Goal: Task Accomplishment & Management: Use online tool/utility

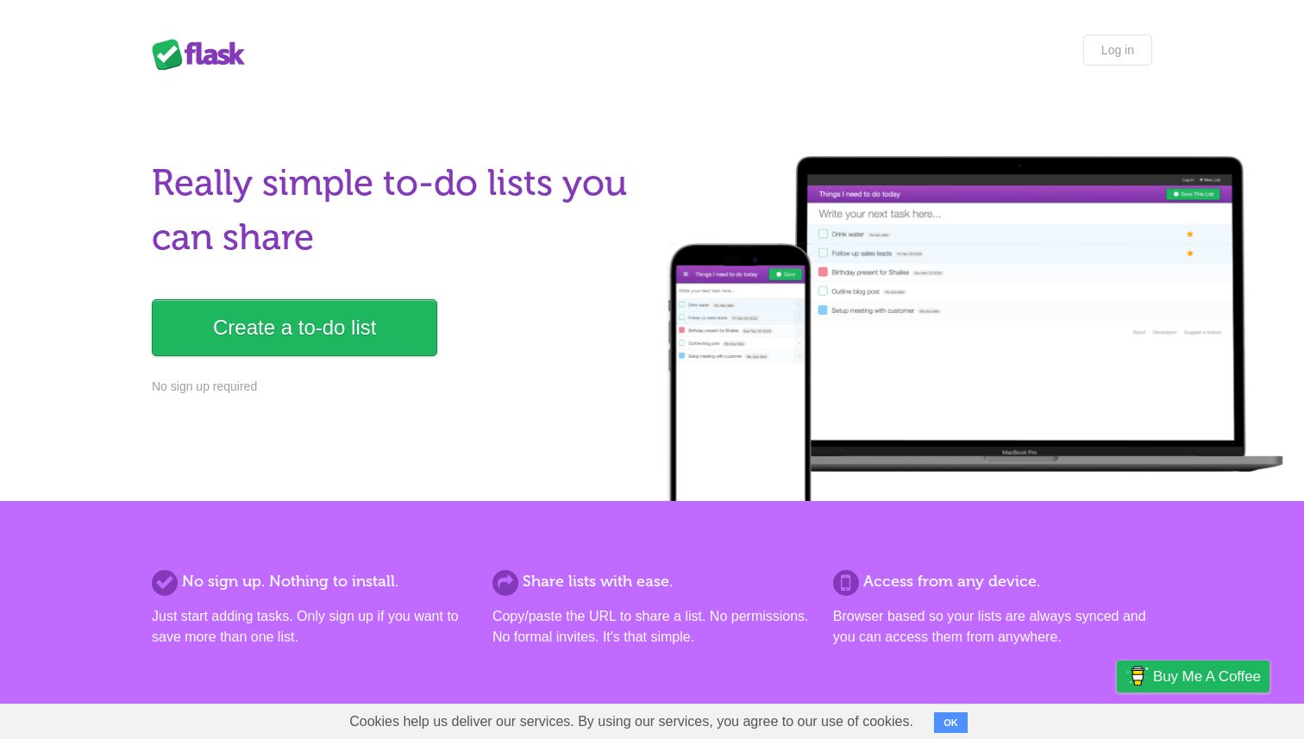
click at [335, 332] on link "Create a to-do list" at bounding box center [294, 327] width 285 height 57
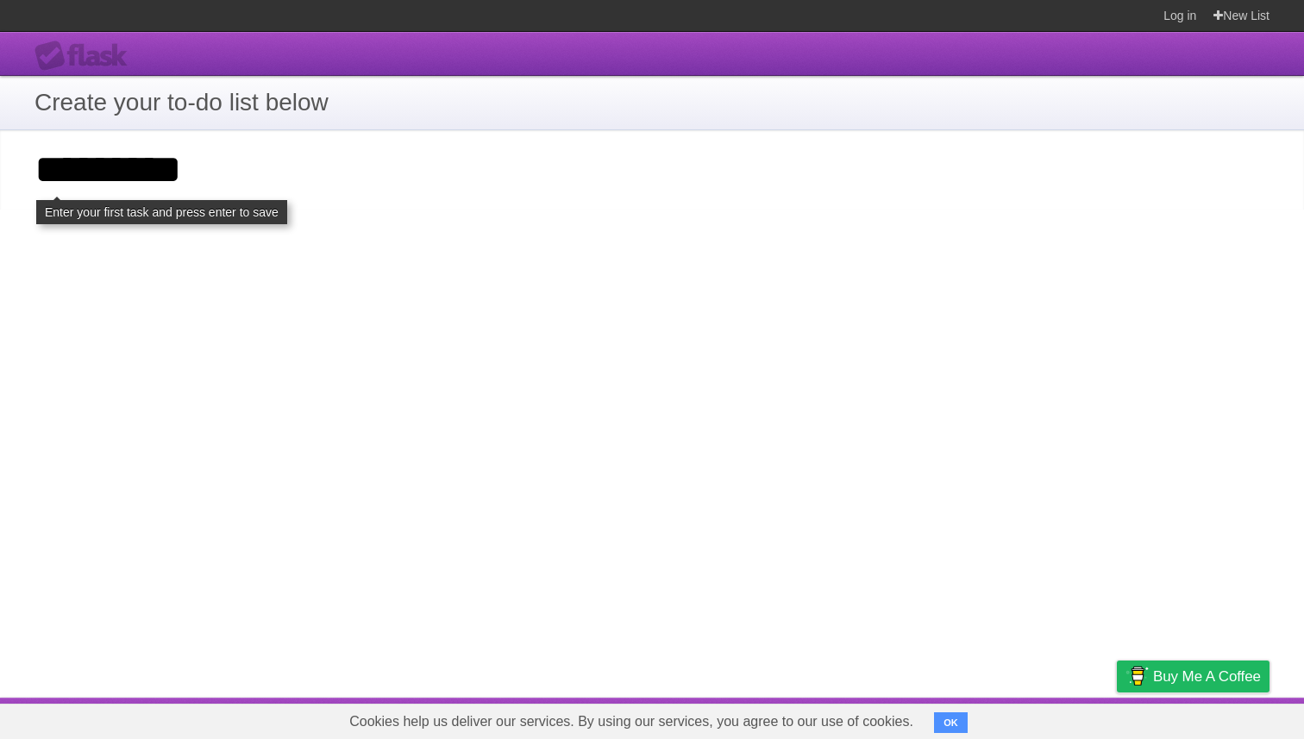
type input "*********"
click input "**********" at bounding box center [0, 0] width 0 height 0
